Goal: Share content: Share content

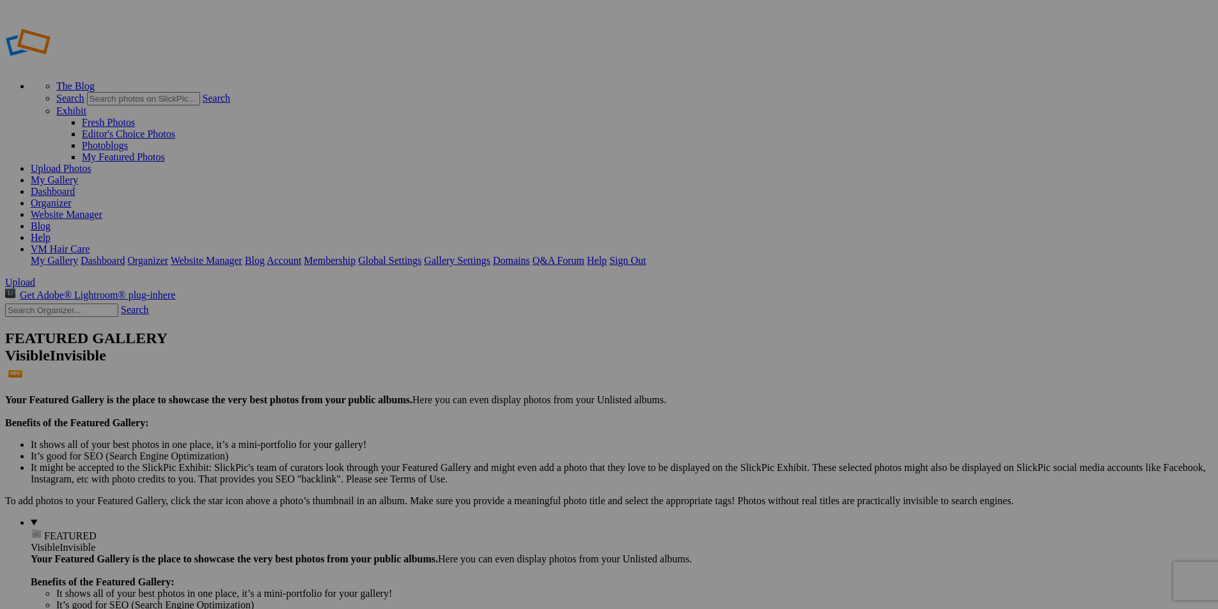
type input "Album-2025-09-17-1312"
click at [492, 360] on span "OK" at bounding box center [485, 365] width 15 height 11
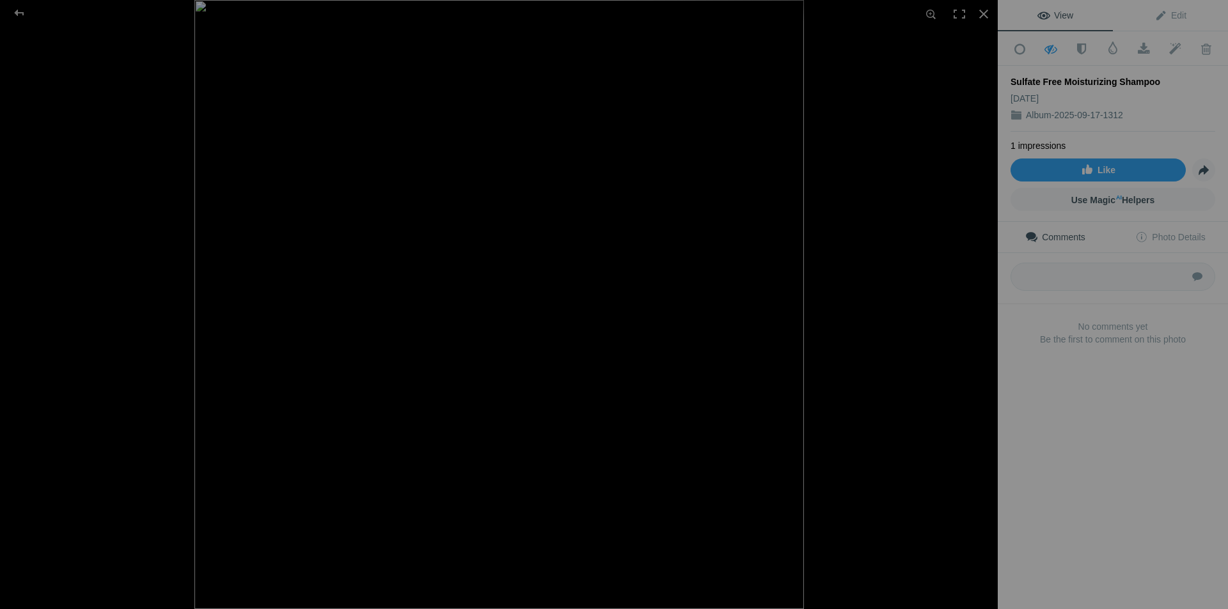
click at [130, 69] on div at bounding box center [499, 304] width 998 height 609
click at [980, 15] on div at bounding box center [984, 14] width 28 height 28
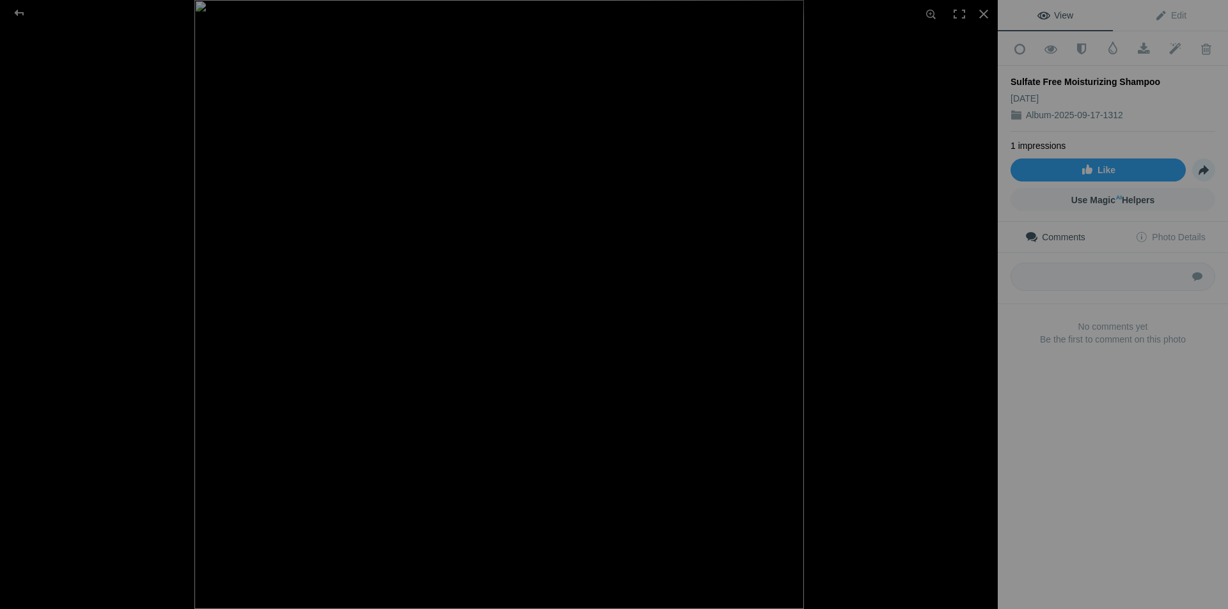
click at [1195, 162] on span "Share" at bounding box center [1204, 170] width 22 height 22
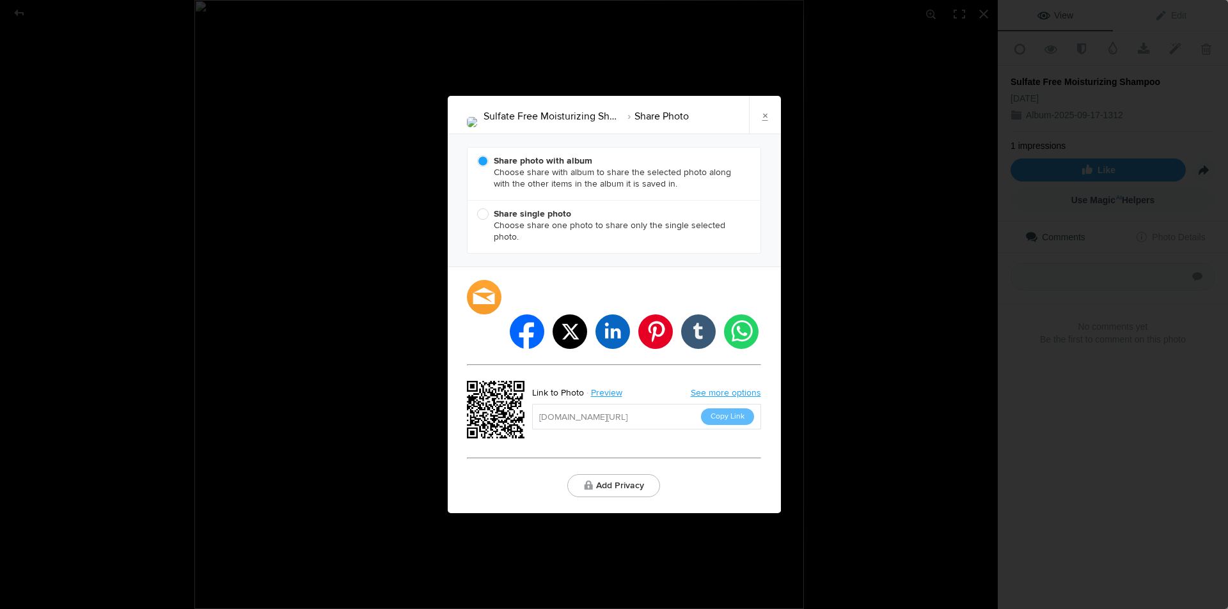
click at [528, 219] on b "Share single photo" at bounding box center [532, 213] width 77 height 11
click at [477, 208] on input "Share single photo Choose share one photo to share only the single selected pho…" at bounding box center [476, 208] width 1 height 1
radio input "true"
click at [731, 409] on button "Copy Link" at bounding box center [727, 417] width 53 height 17
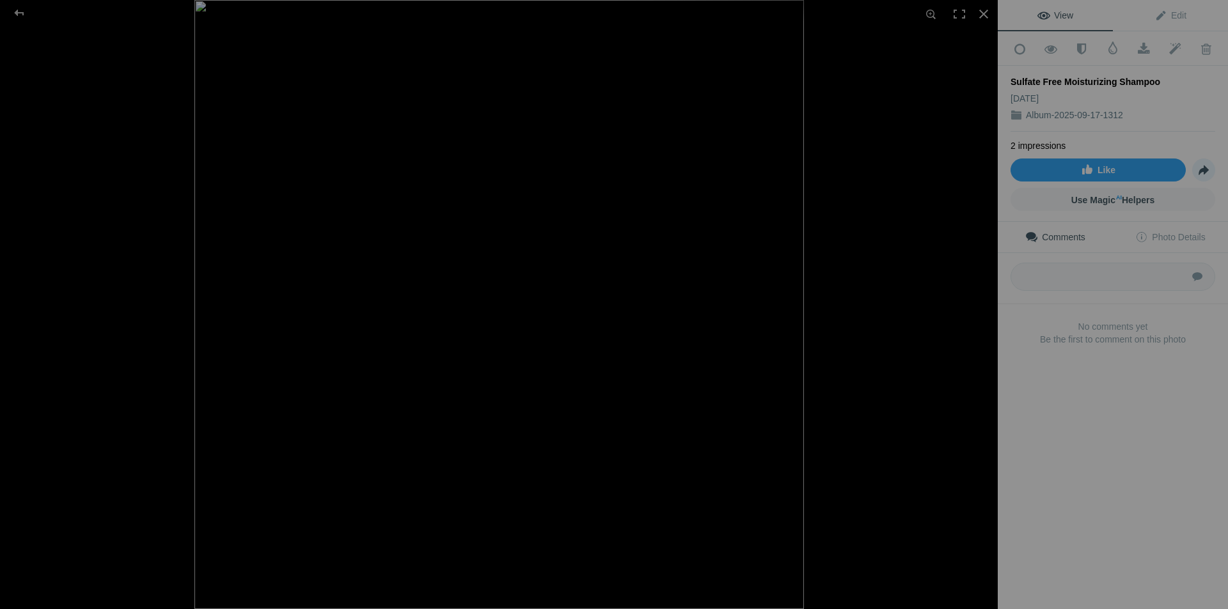
click at [1193, 167] on span "Share" at bounding box center [1204, 170] width 22 height 22
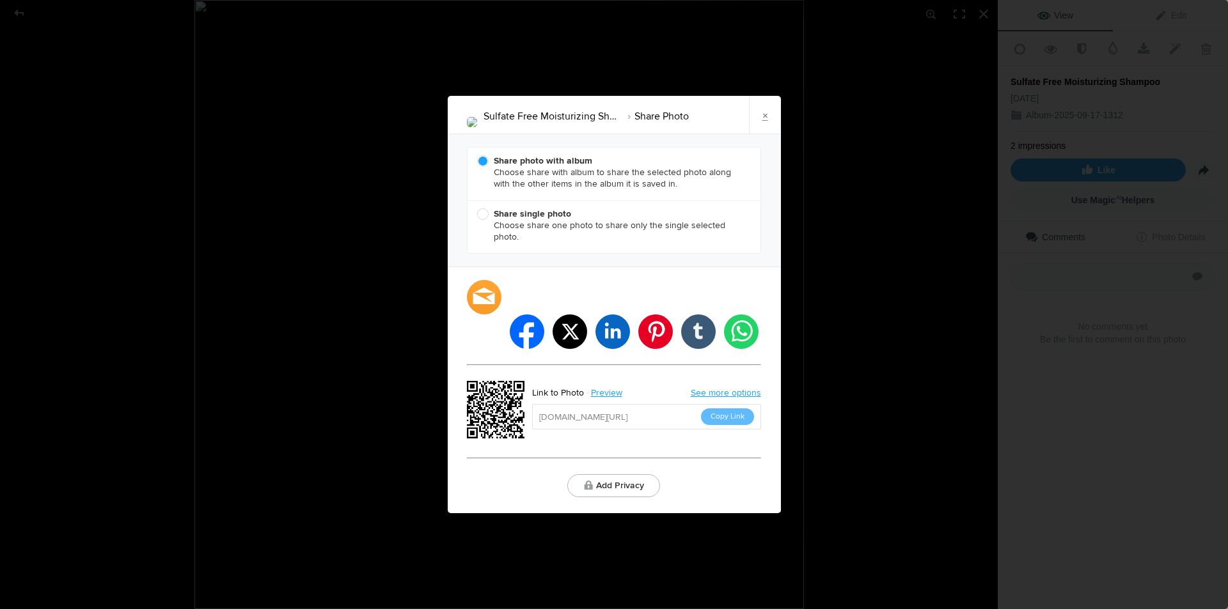
click at [507, 239] on span "Share single photo Choose share one photo to share only the single selected pho…" at bounding box center [610, 225] width 267 height 35
click at [477, 208] on input "Share single photo Choose share one photo to share only the single selected pho…" at bounding box center [476, 208] width 1 height 1
radio input "true"
click at [723, 409] on button "Copy Link" at bounding box center [727, 417] width 53 height 17
